Goal: Navigation & Orientation: Find specific page/section

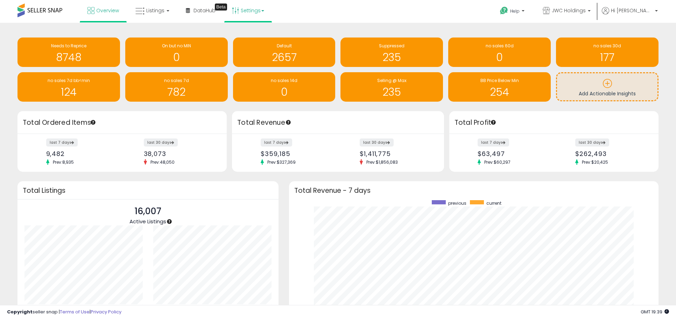
scroll to position [132, 356]
click at [248, 19] on link "Settings" at bounding box center [248, 10] width 43 height 21
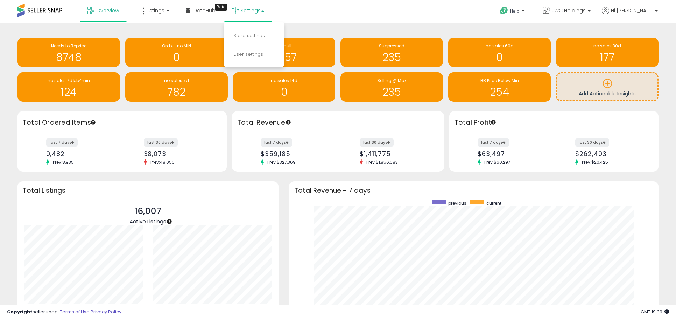
click at [246, 32] on li "Store settings" at bounding box center [254, 36] width 52 height 18
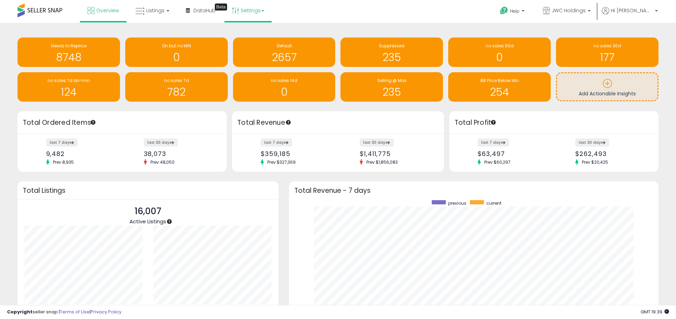
click at [239, 13] on link "Settings" at bounding box center [248, 10] width 43 height 21
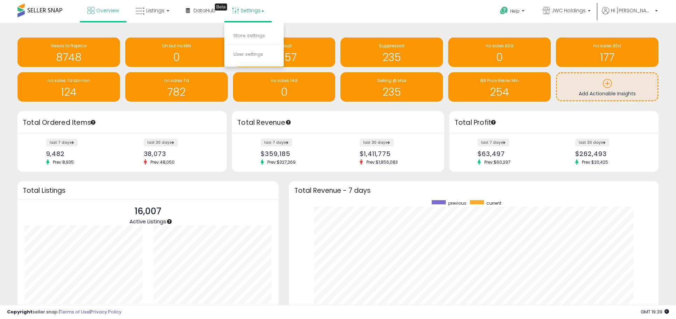
click at [240, 39] on li "Store settings" at bounding box center [254, 36] width 52 height 18
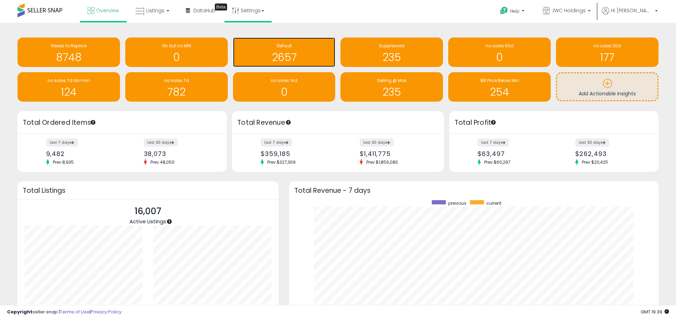
click at [240, 39] on div "Default 2657" at bounding box center [284, 51] width 103 height 29
click at [244, 11] on link "Settings" at bounding box center [248, 10] width 43 height 21
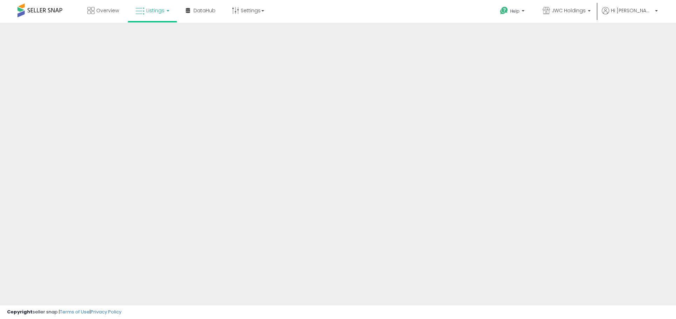
click at [244, 33] on div at bounding box center [338, 168] width 676 height 291
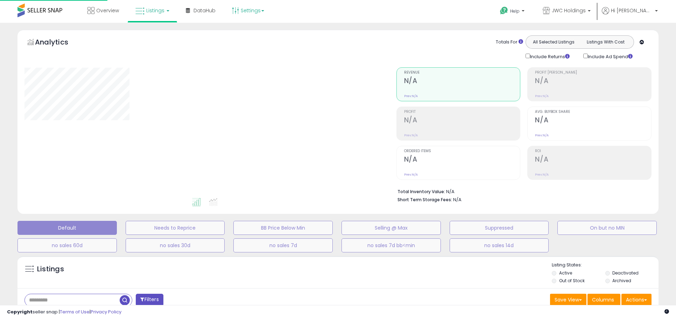
click at [242, 10] on link "Settings" at bounding box center [248, 10] width 43 height 21
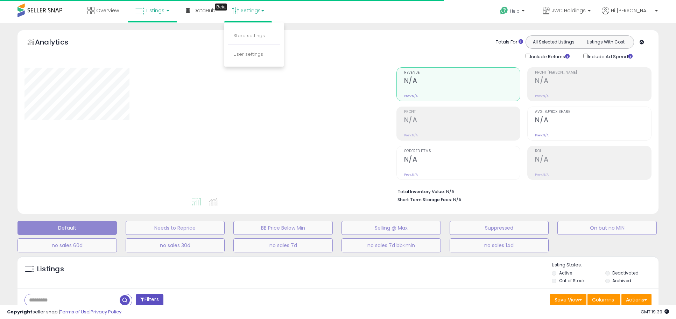
click at [74, 4] on div "Overview Listings DataHub Beta" at bounding box center [218, 15] width 447 height 30
click at [91, 4] on link "Overview" at bounding box center [103, 10] width 42 height 21
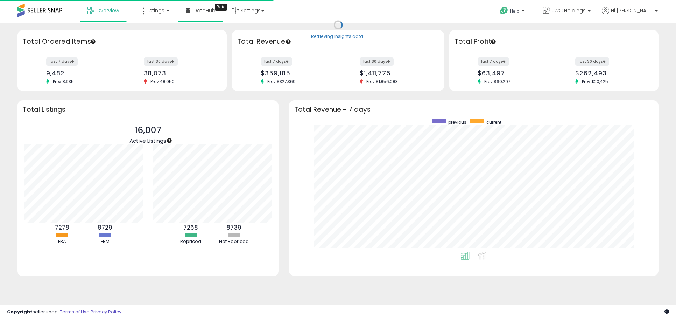
scroll to position [132, 356]
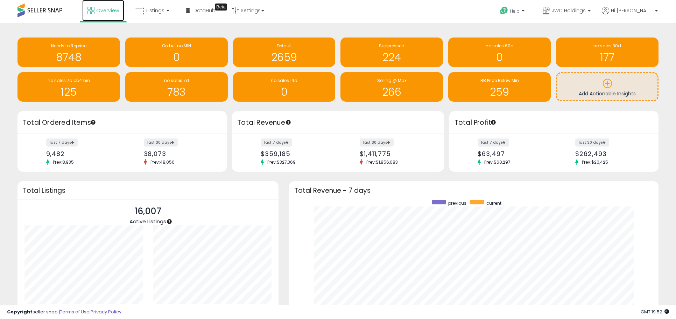
click at [119, 16] on link "Overview" at bounding box center [103, 10] width 42 height 21
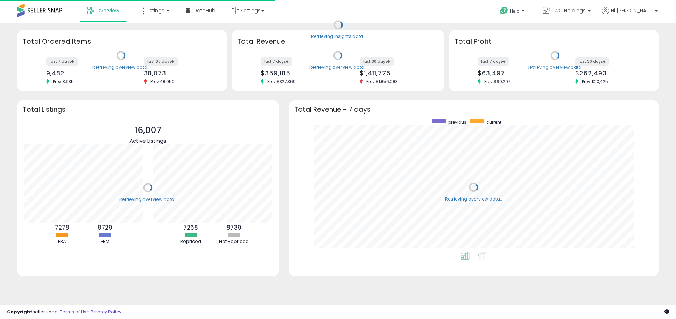
scroll to position [132, 356]
